Goal: Find specific page/section: Find specific page/section

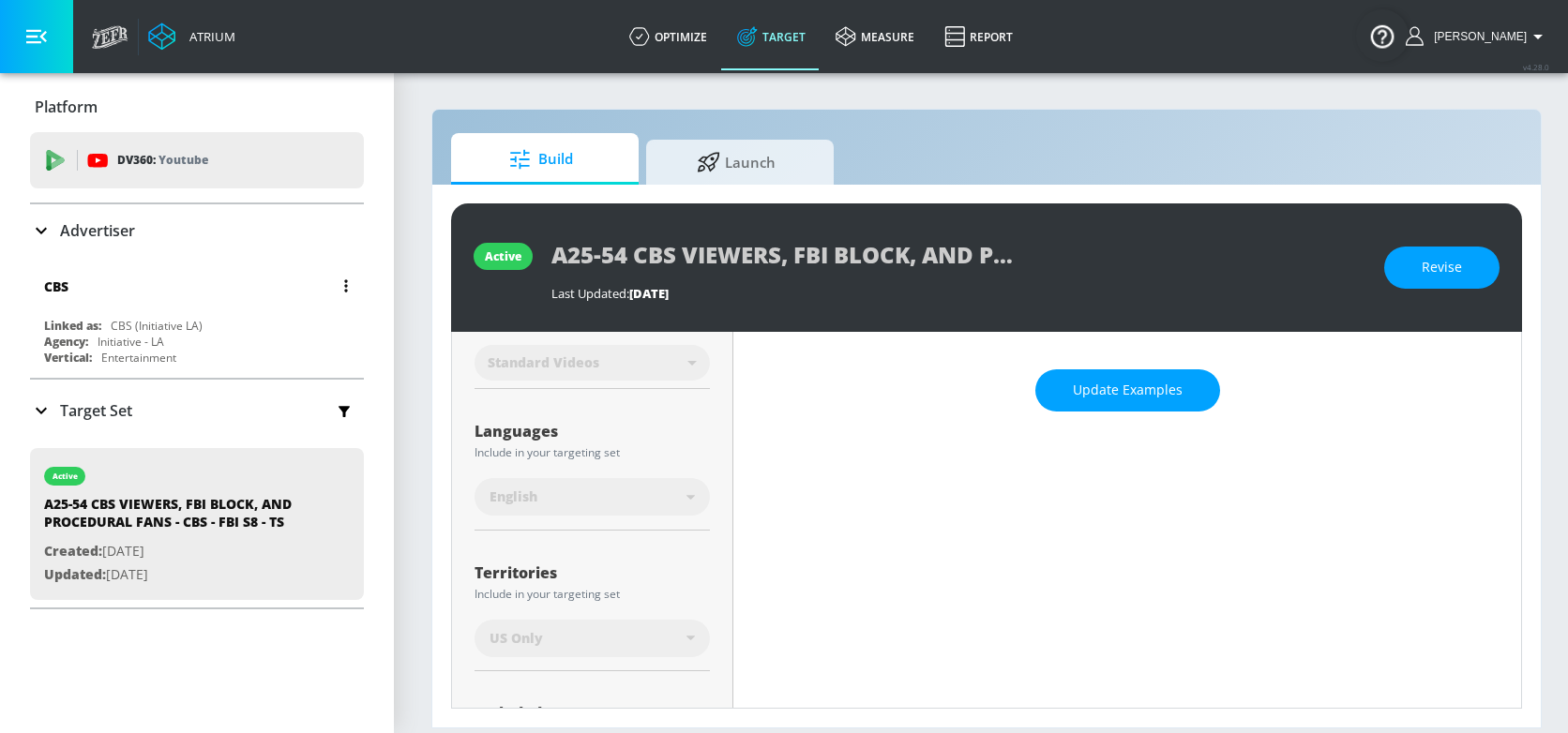
scroll to position [264, 0]
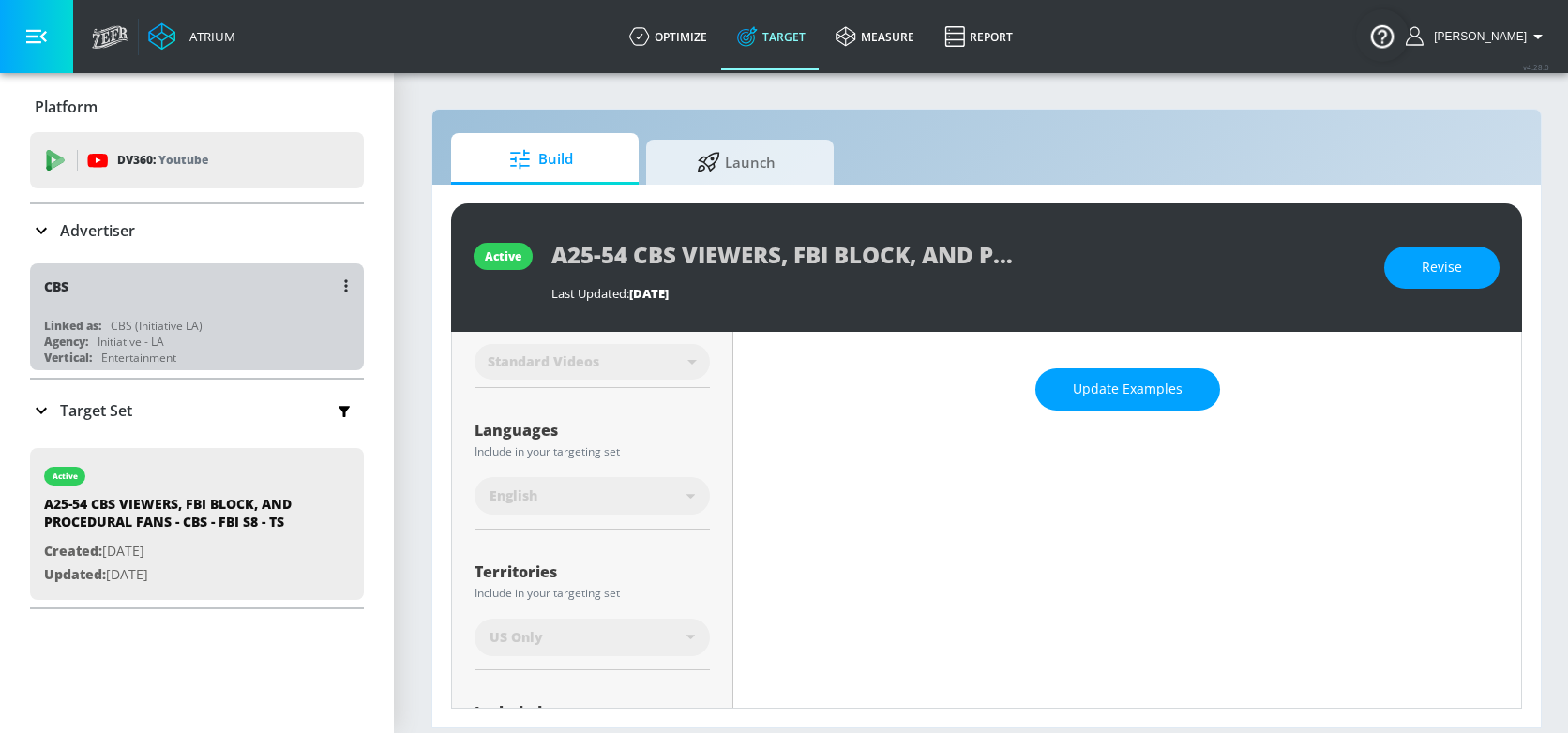
click at [285, 327] on div "Linked as: CBS (Initiative LA)" at bounding box center [202, 326] width 315 height 16
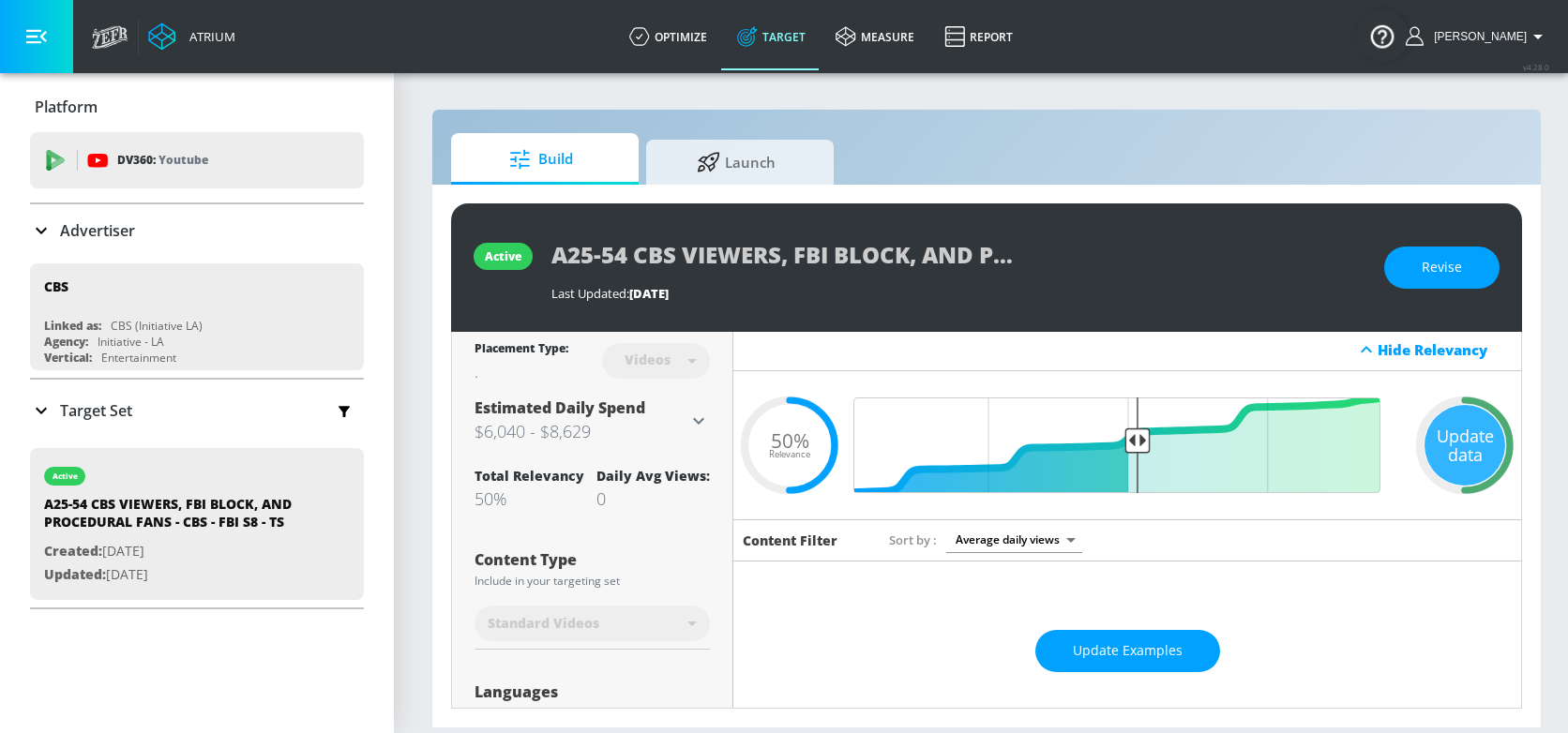
scroll to position [4, 0]
